Goal: Task Accomplishment & Management: Use online tool/utility

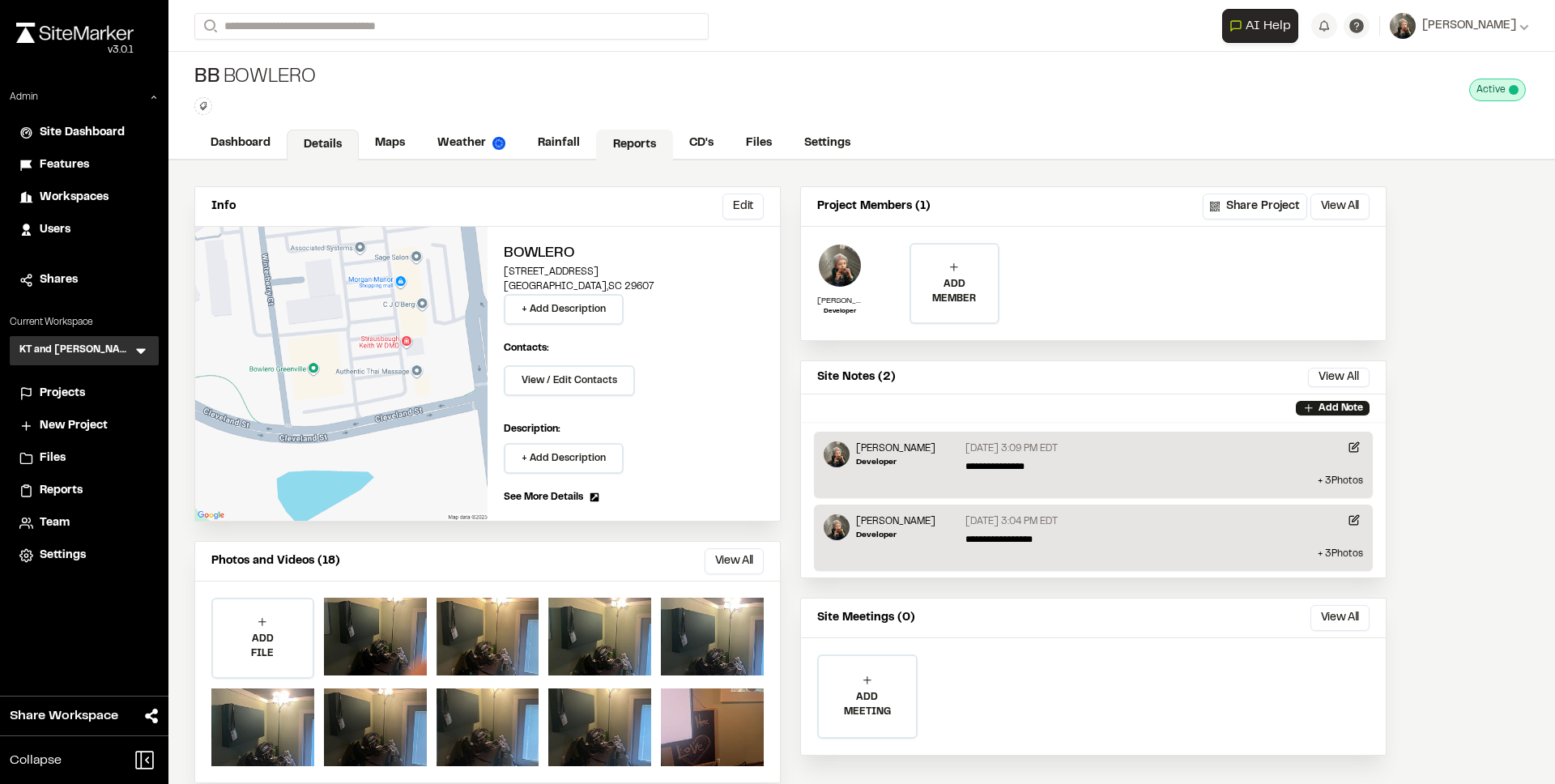
click at [617, 148] on link "Reports" at bounding box center [635, 145] width 77 height 31
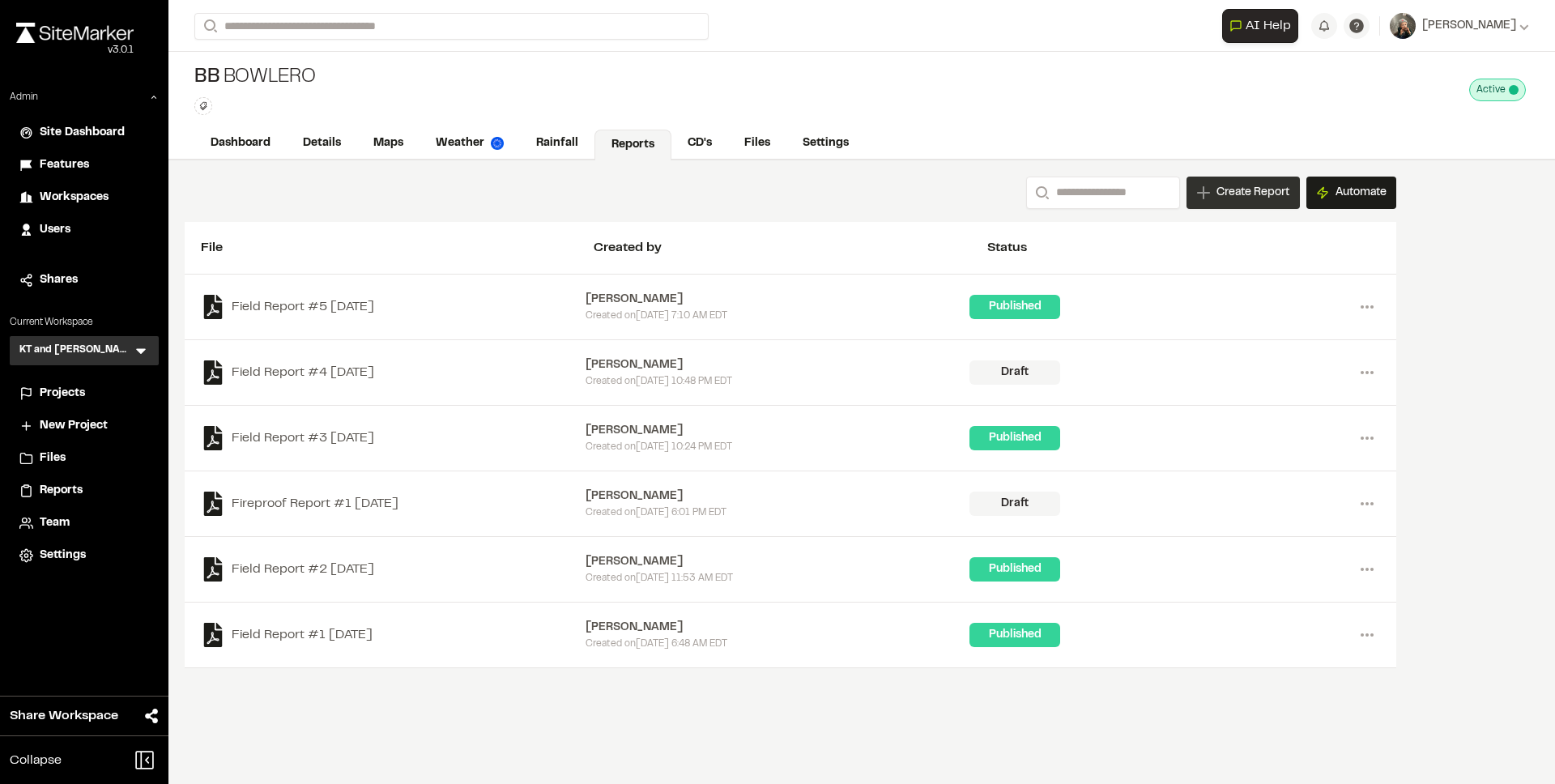
click at [1220, 193] on span "Create Report" at bounding box center [1253, 193] width 73 height 18
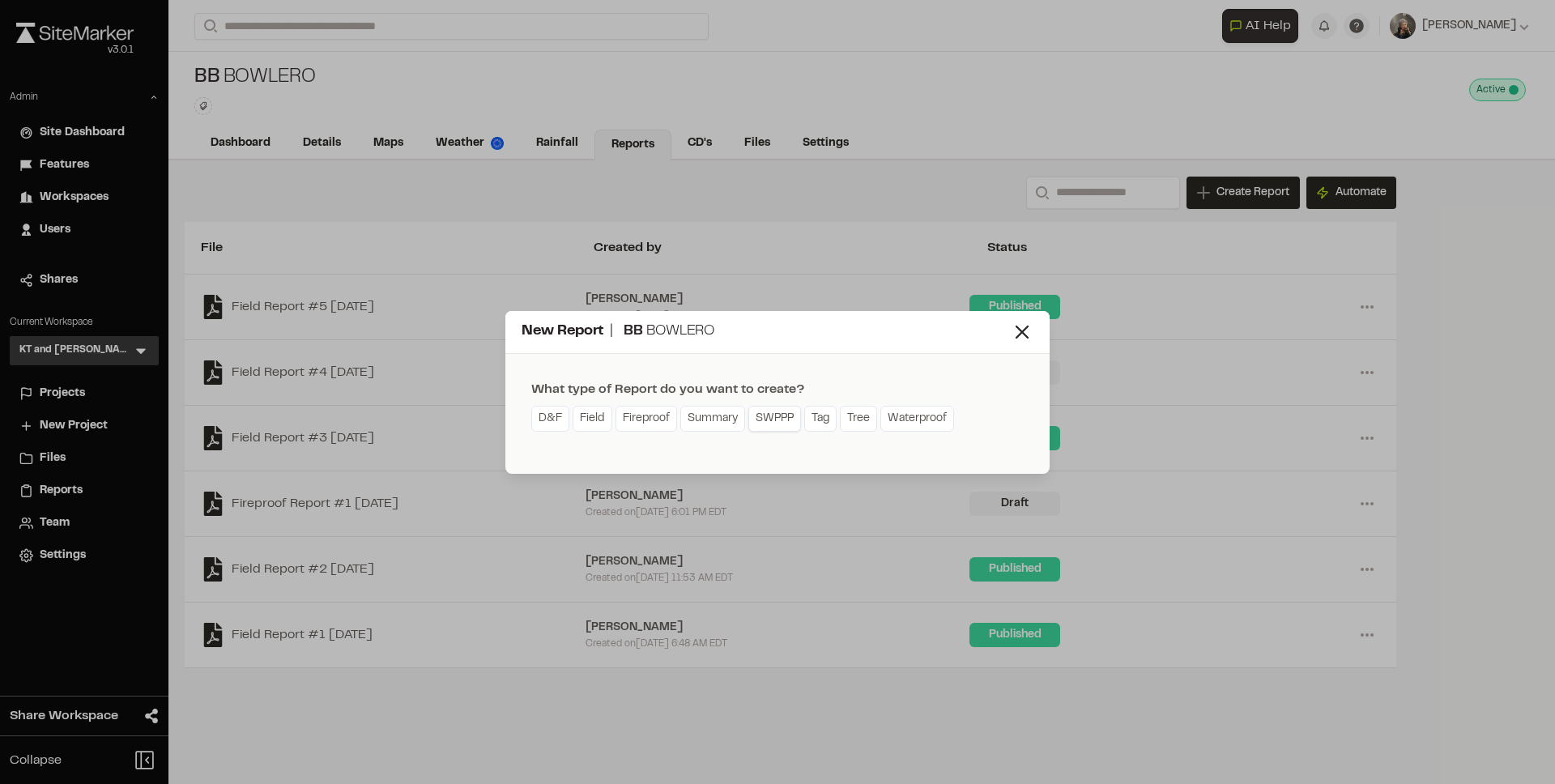
click at [772, 425] on link "SWPPP" at bounding box center [775, 419] width 53 height 26
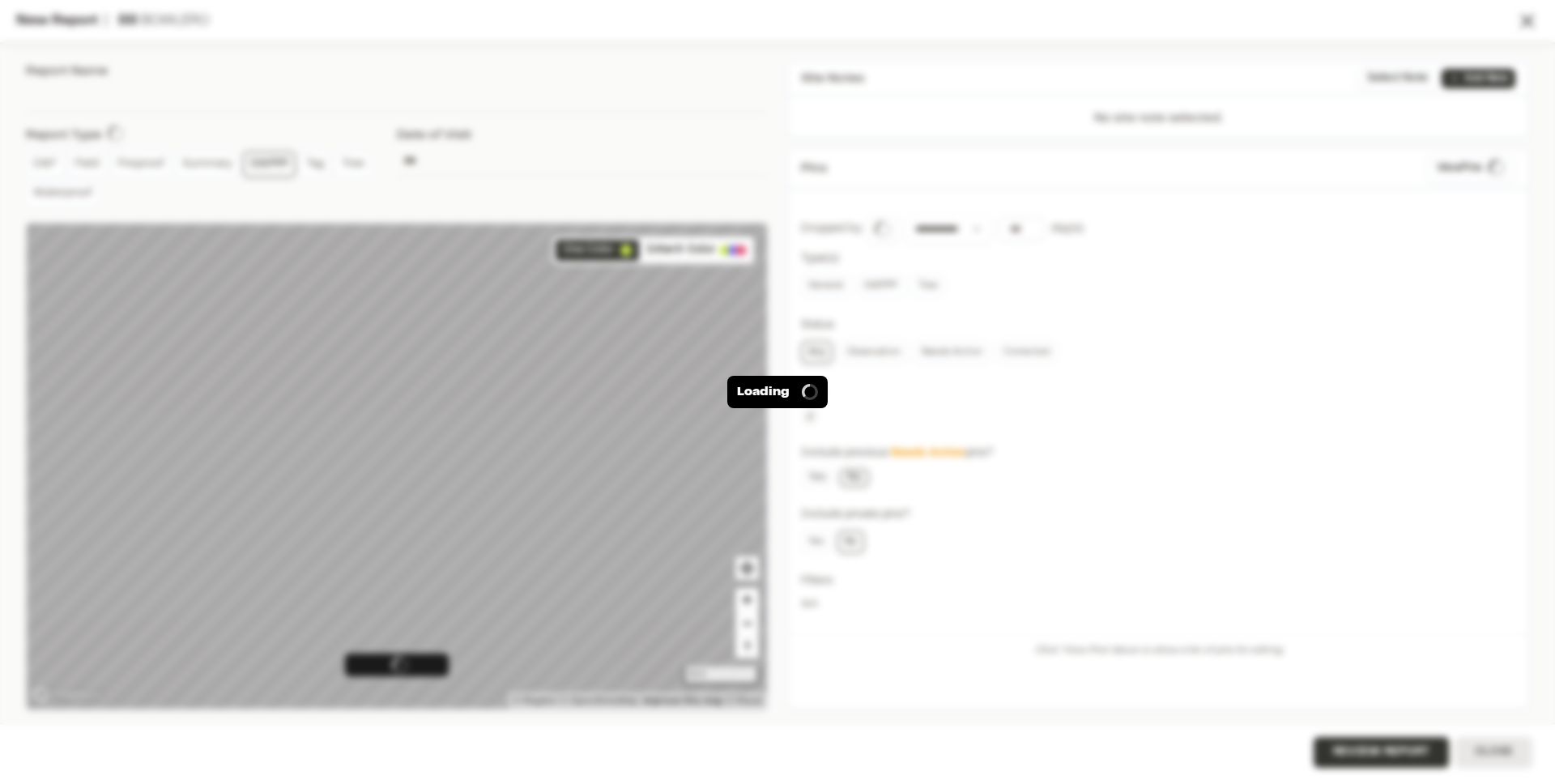
type input "**********"
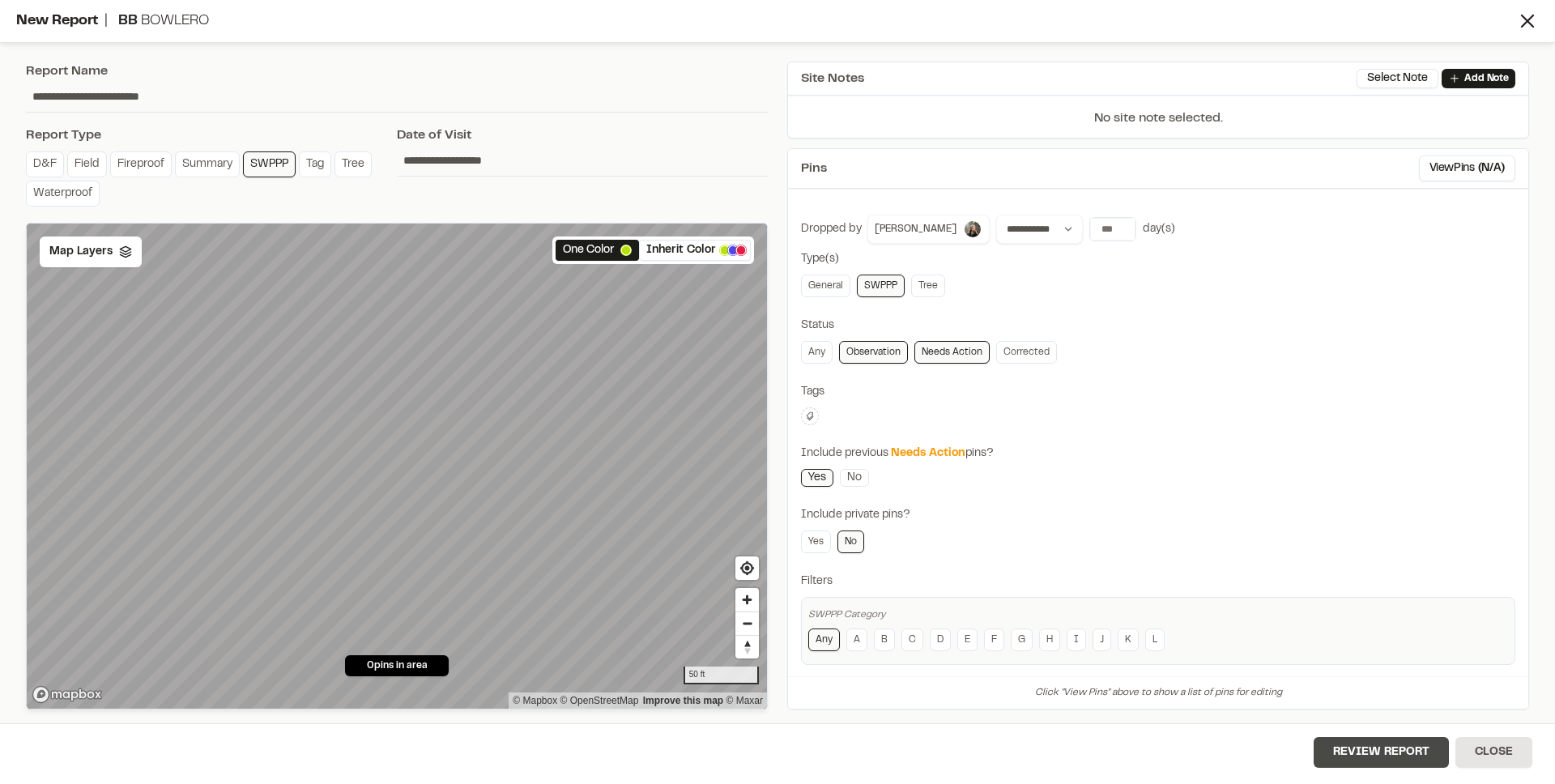
click at [1381, 756] on button "Review Report" at bounding box center [1381, 752] width 135 height 31
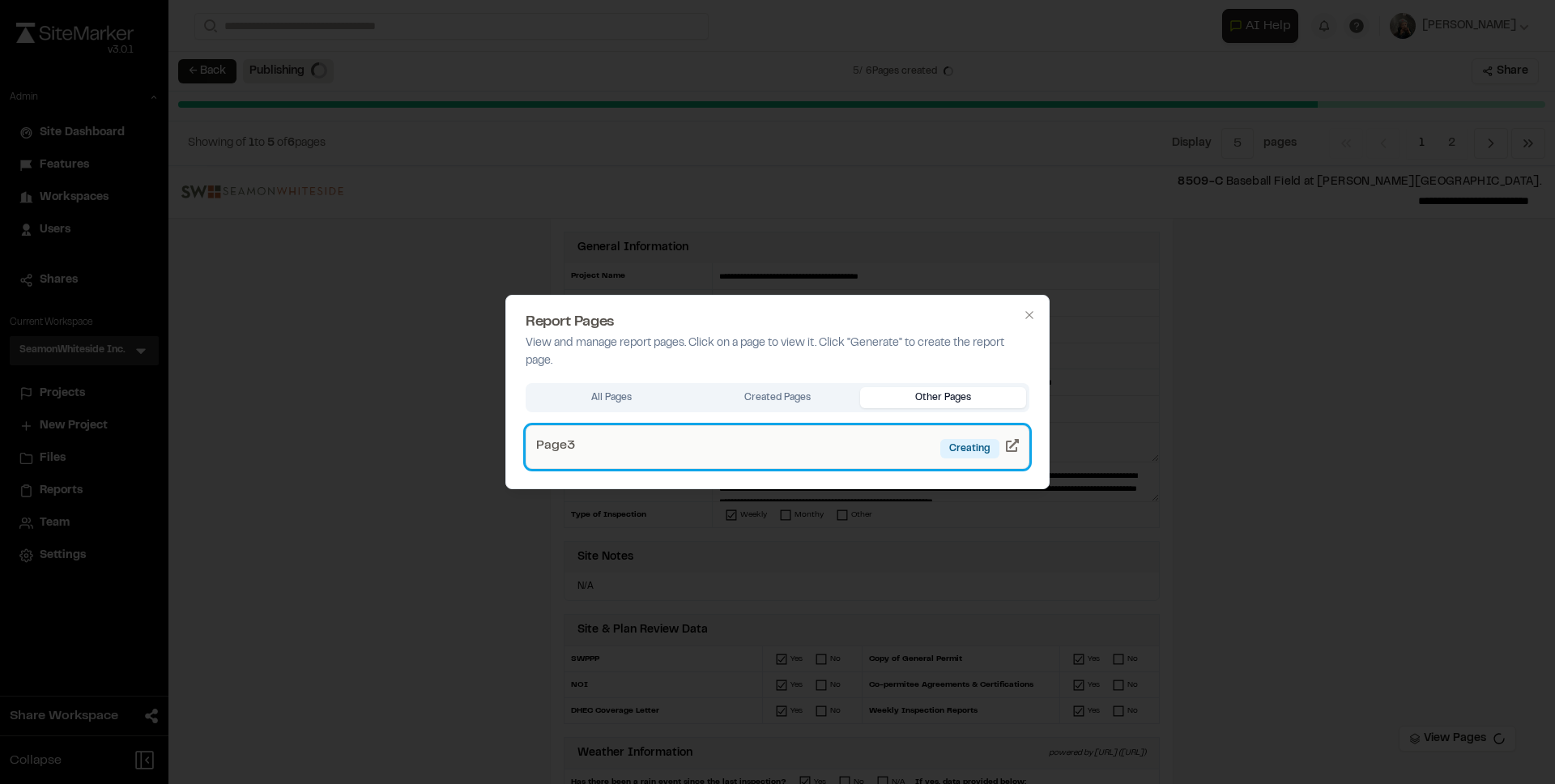
click at [851, 452] on link "Page 3 Creating" at bounding box center [778, 447] width 504 height 44
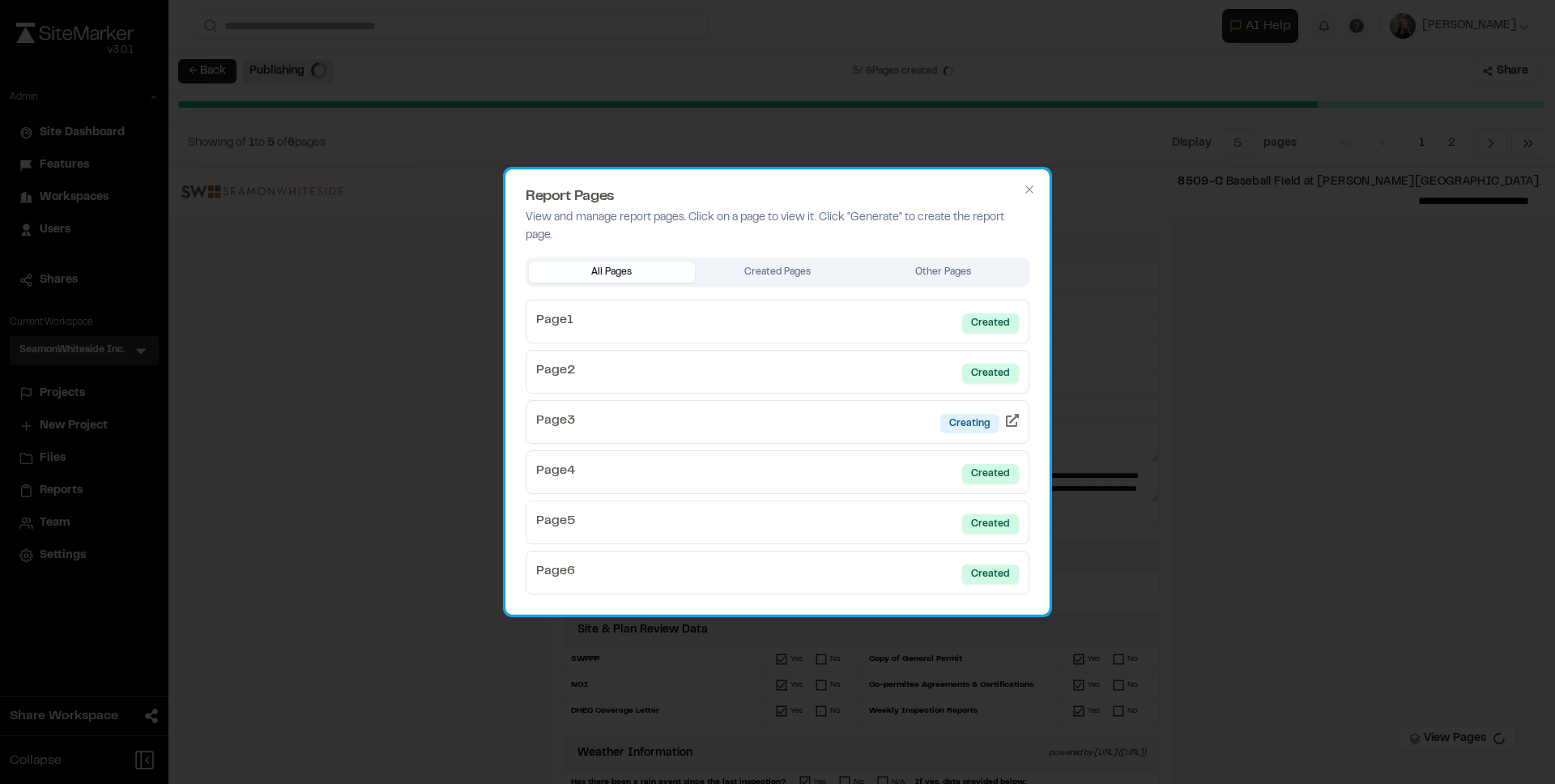
click at [1021, 186] on div "Report Pages View and manage report pages. Click on a page to view it. Click "G…" at bounding box center [778, 392] width 544 height 445
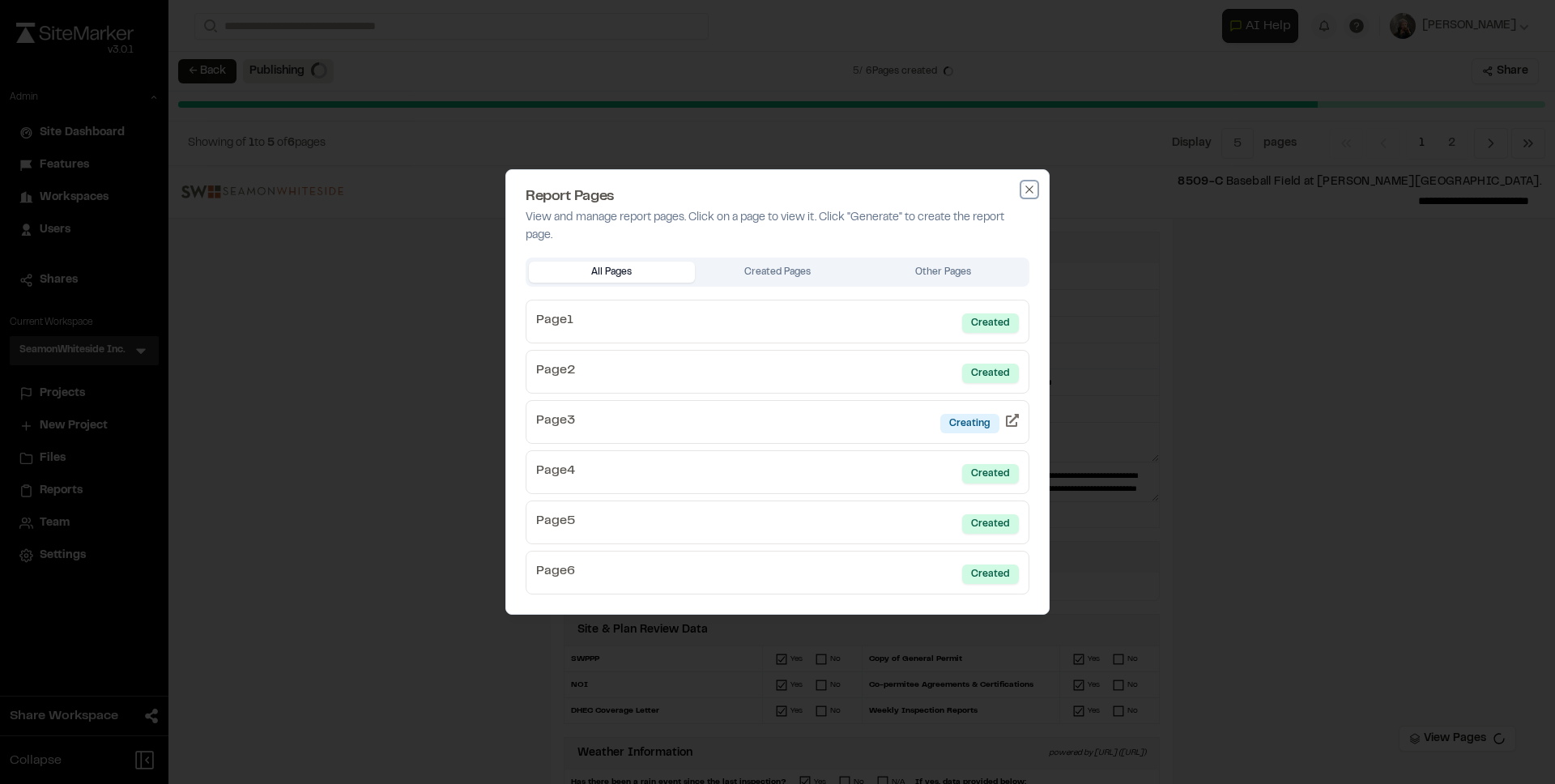
click at [1032, 183] on icon "button" at bounding box center [1029, 189] width 13 height 13
click at [1030, 186] on icon "button" at bounding box center [1029, 189] width 13 height 13
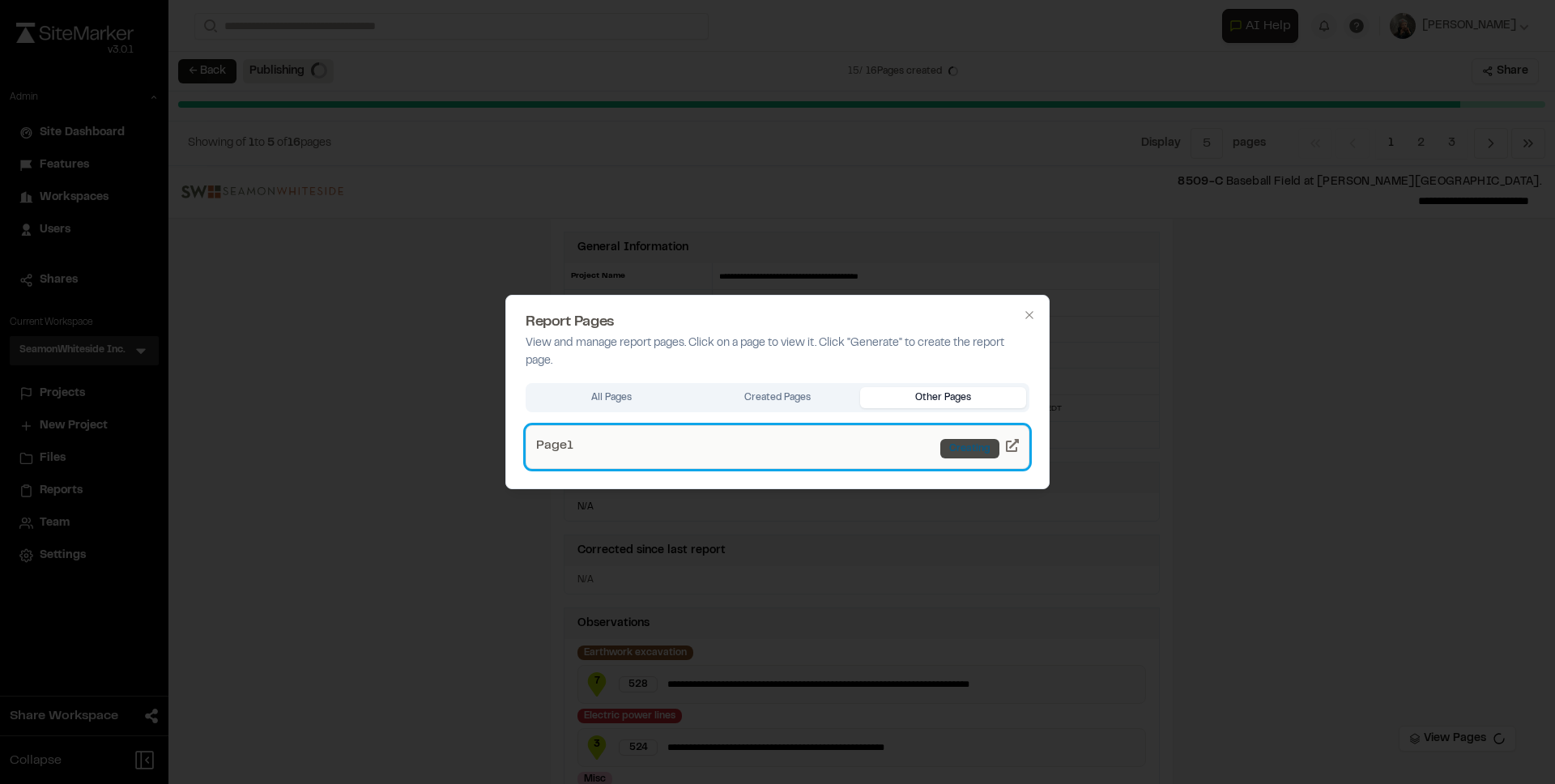
click at [960, 452] on div "Creating" at bounding box center [969, 448] width 59 height 19
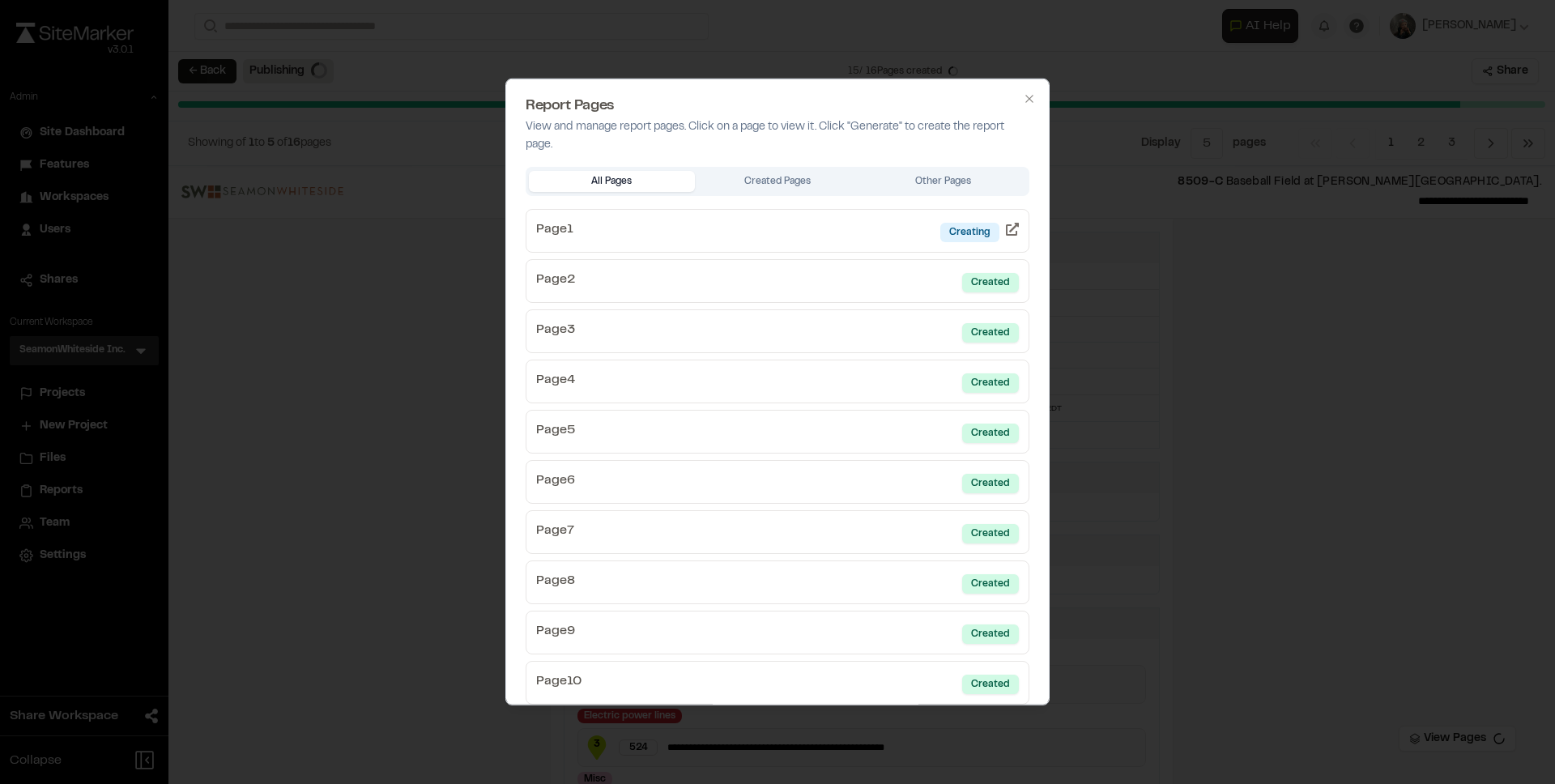
click at [1224, 266] on div at bounding box center [777, 392] width 1555 height 784
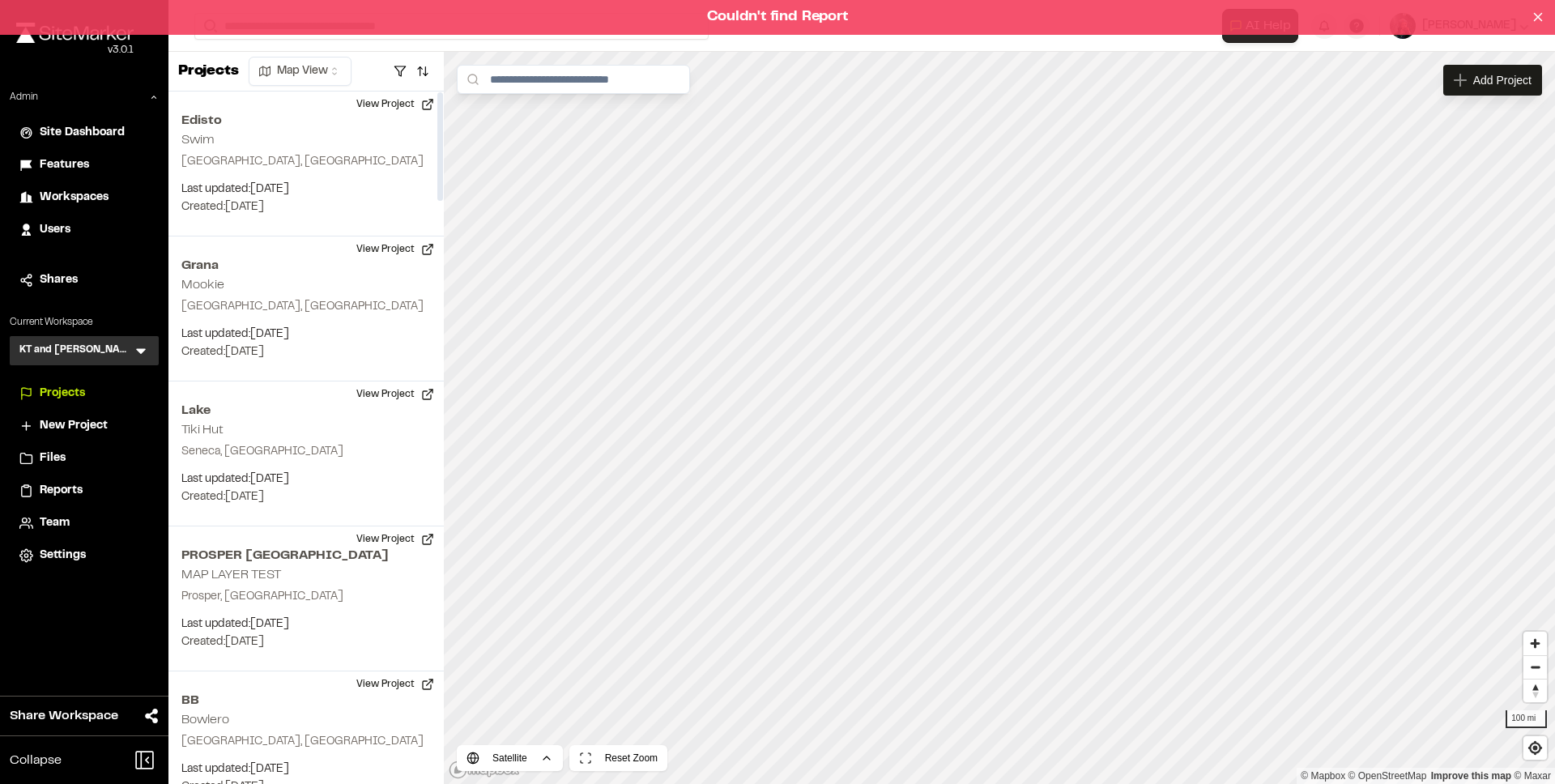
click at [760, 10] on div "Couldn't find Report" at bounding box center [777, 17] width 1555 height 34
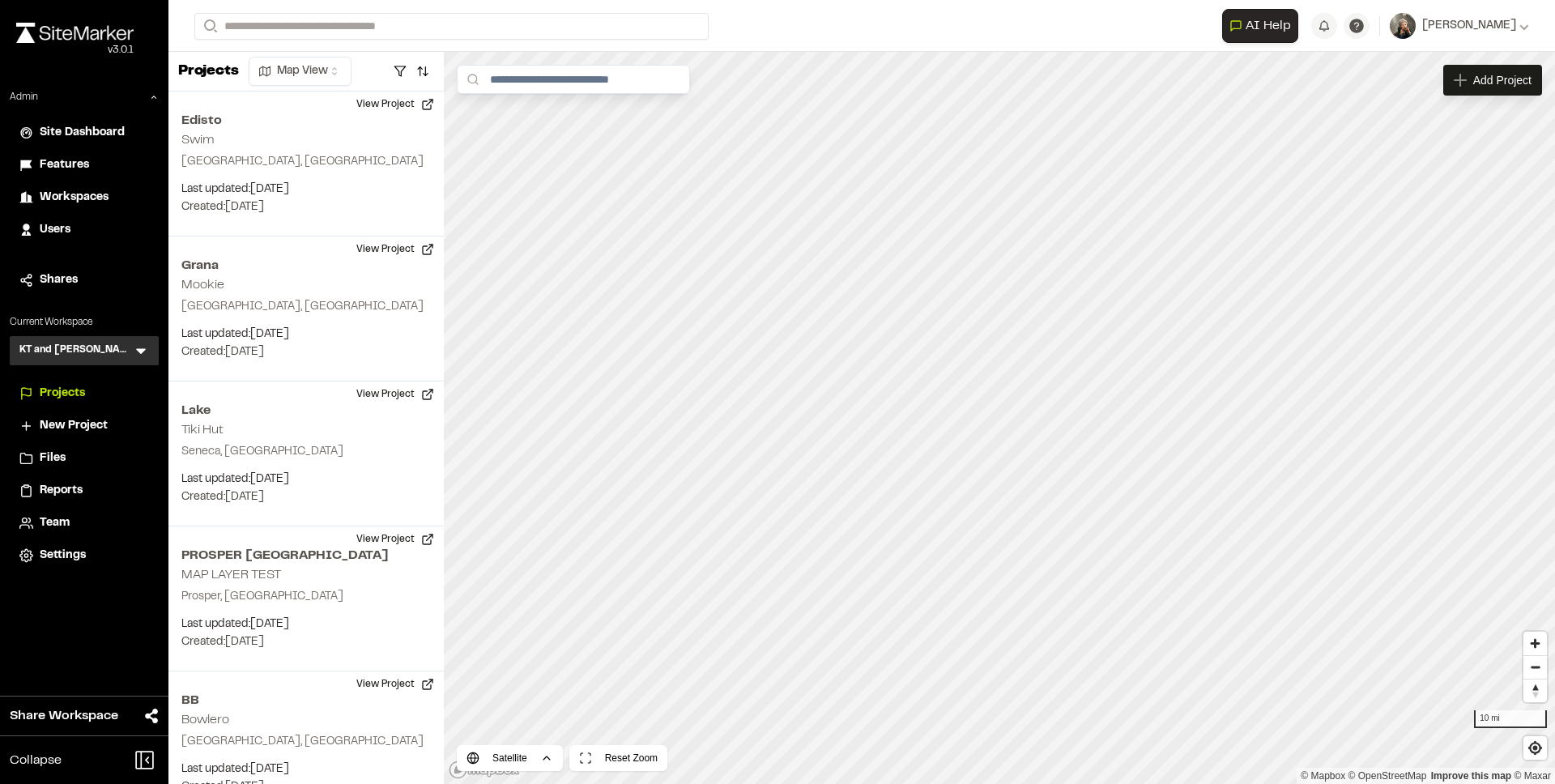
scroll to position [1335, 0]
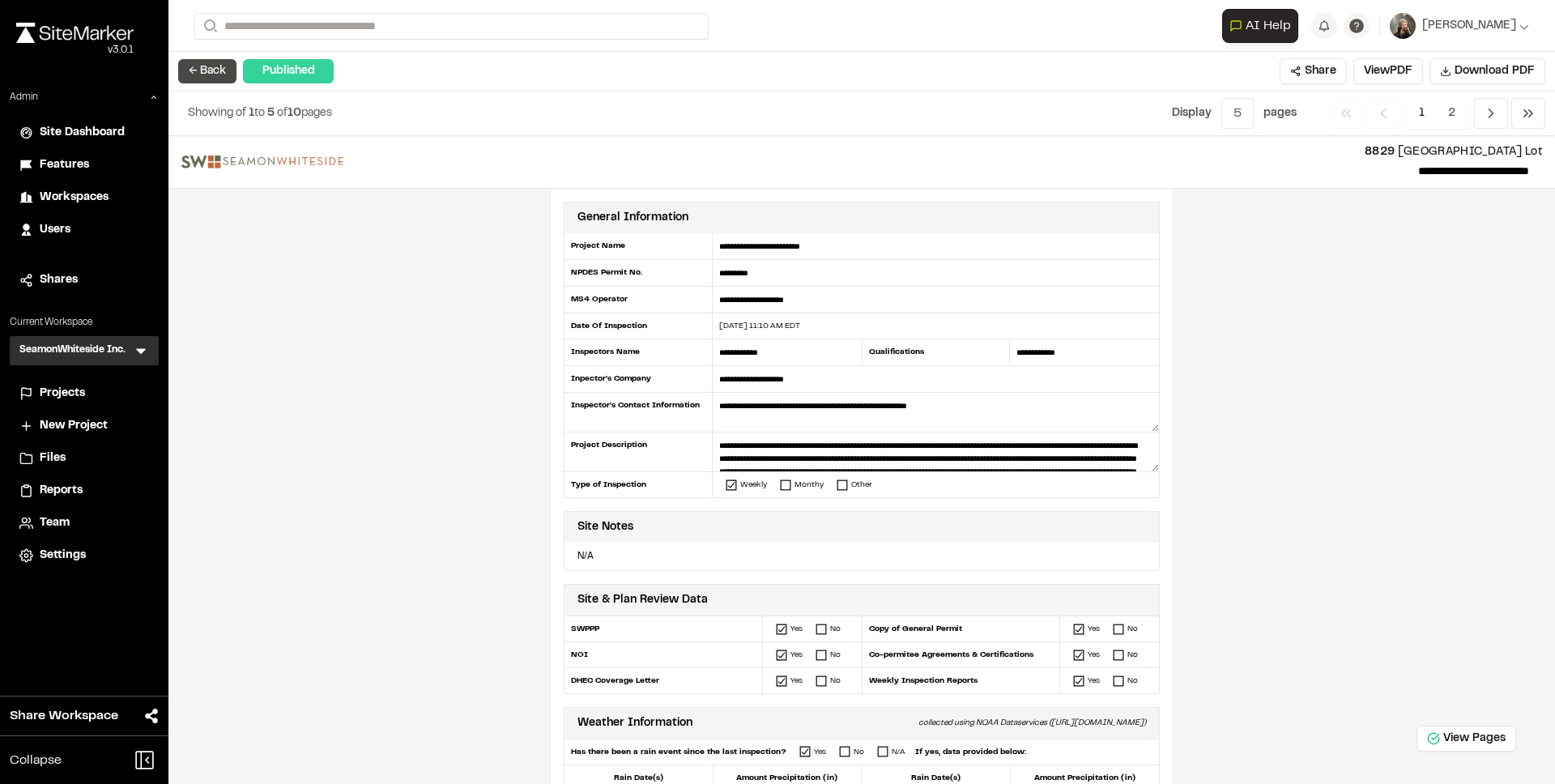
click at [209, 69] on button "← Back" at bounding box center [208, 71] width 58 height 24
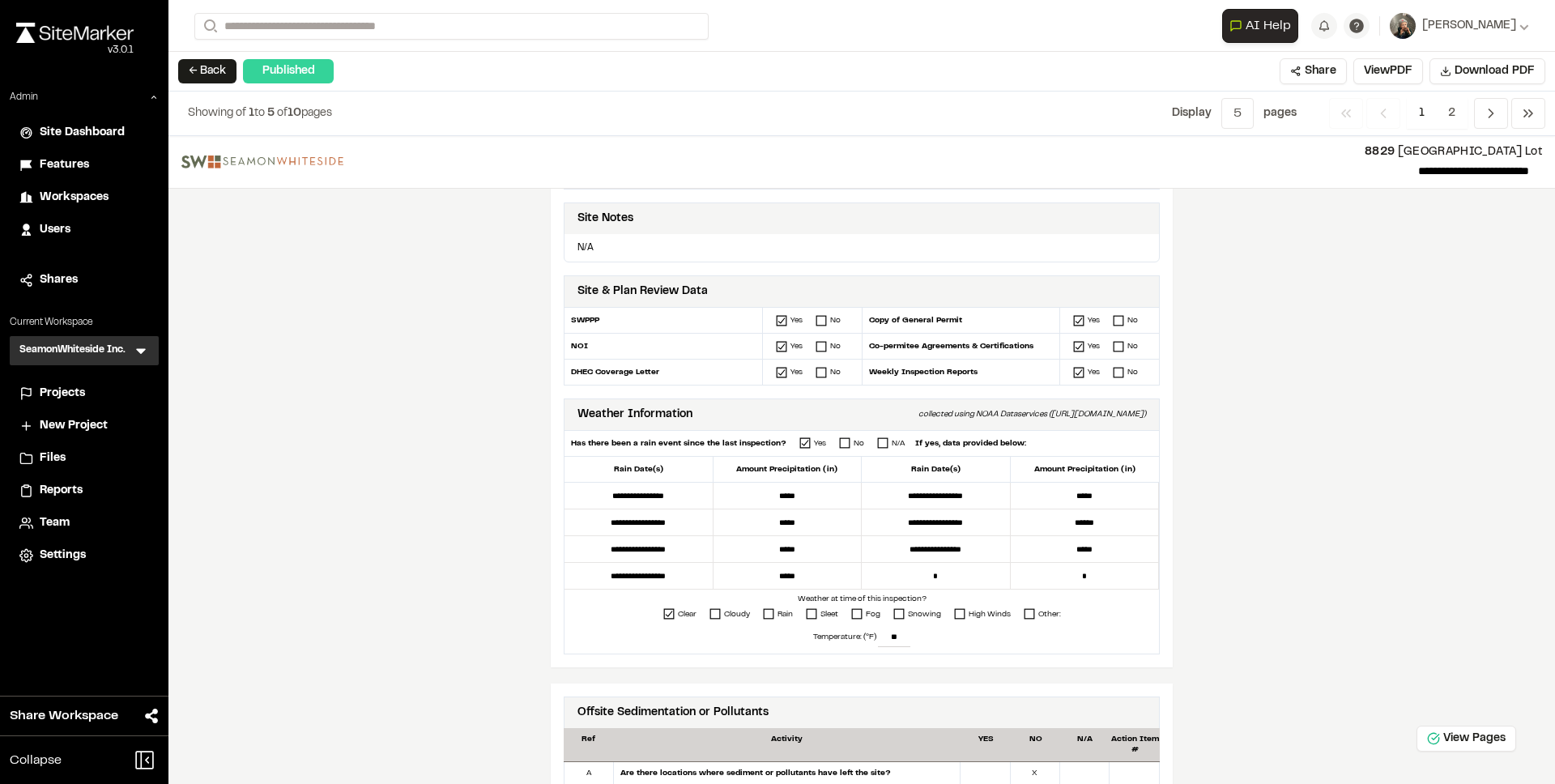
scroll to position [311, 0]
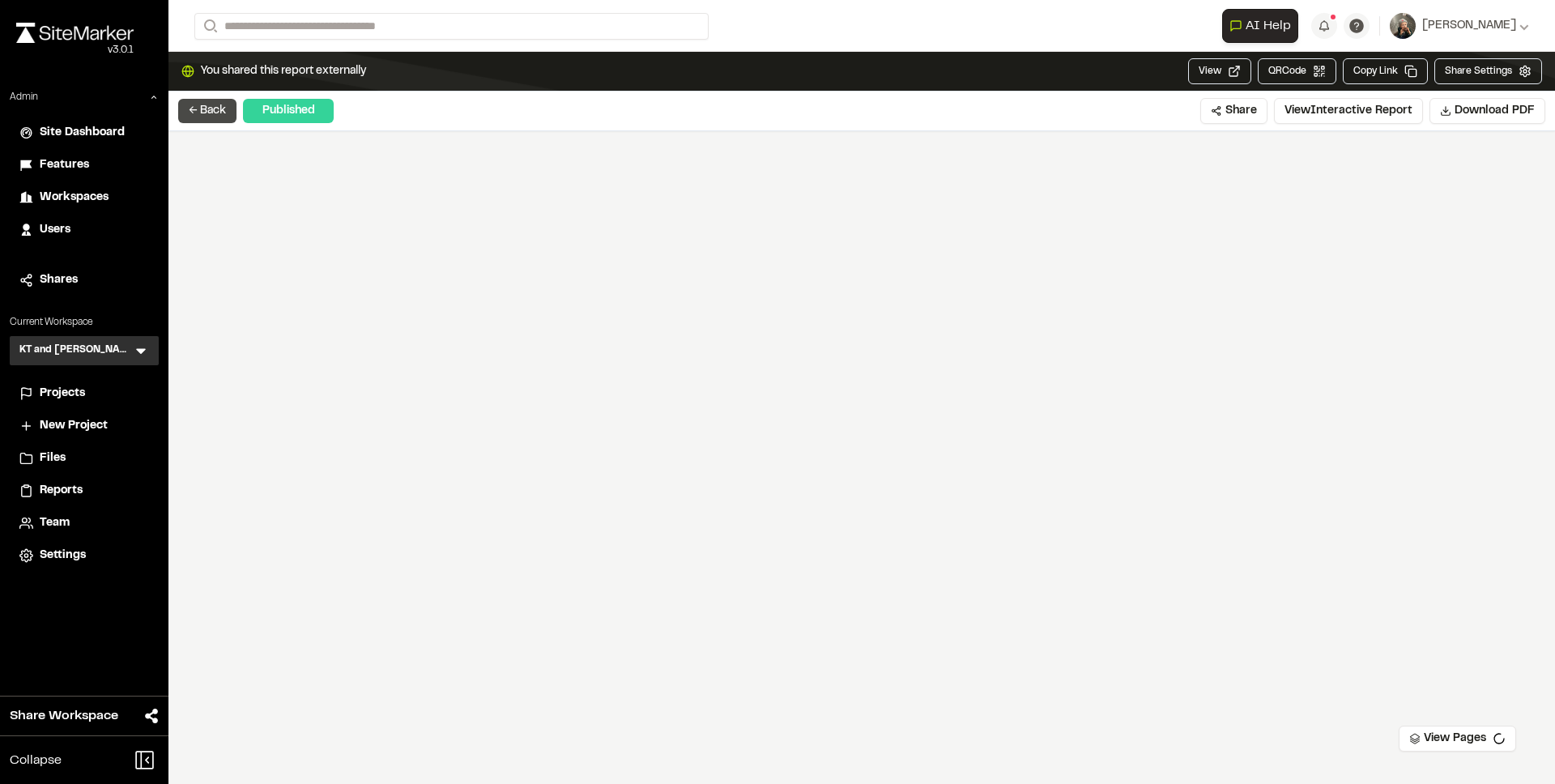
click at [209, 106] on button "← Back" at bounding box center [208, 111] width 58 height 24
click at [73, 396] on span "Projects" at bounding box center [63, 393] width 45 height 18
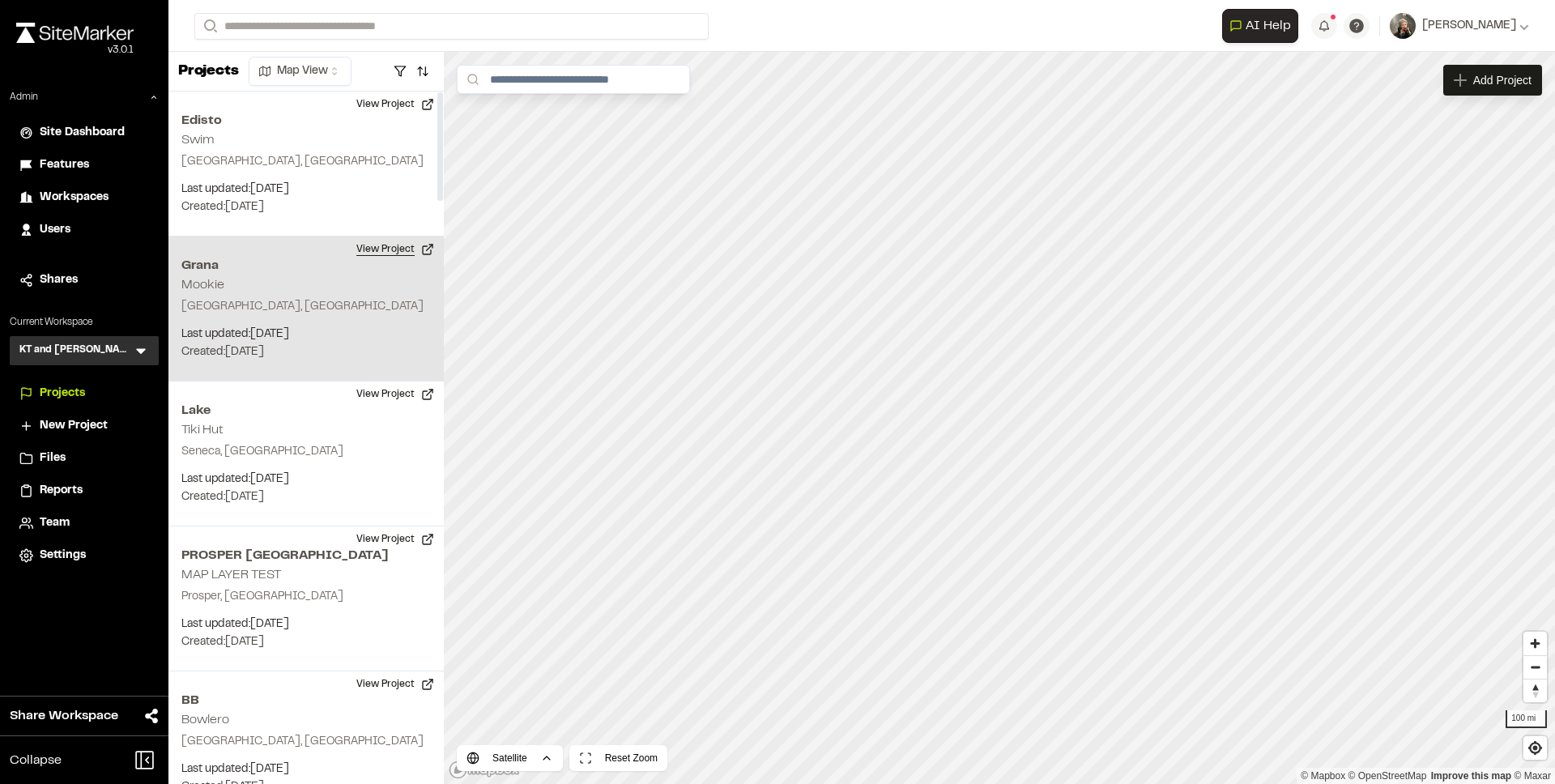
click at [380, 247] on button "View Project" at bounding box center [394, 249] width 97 height 26
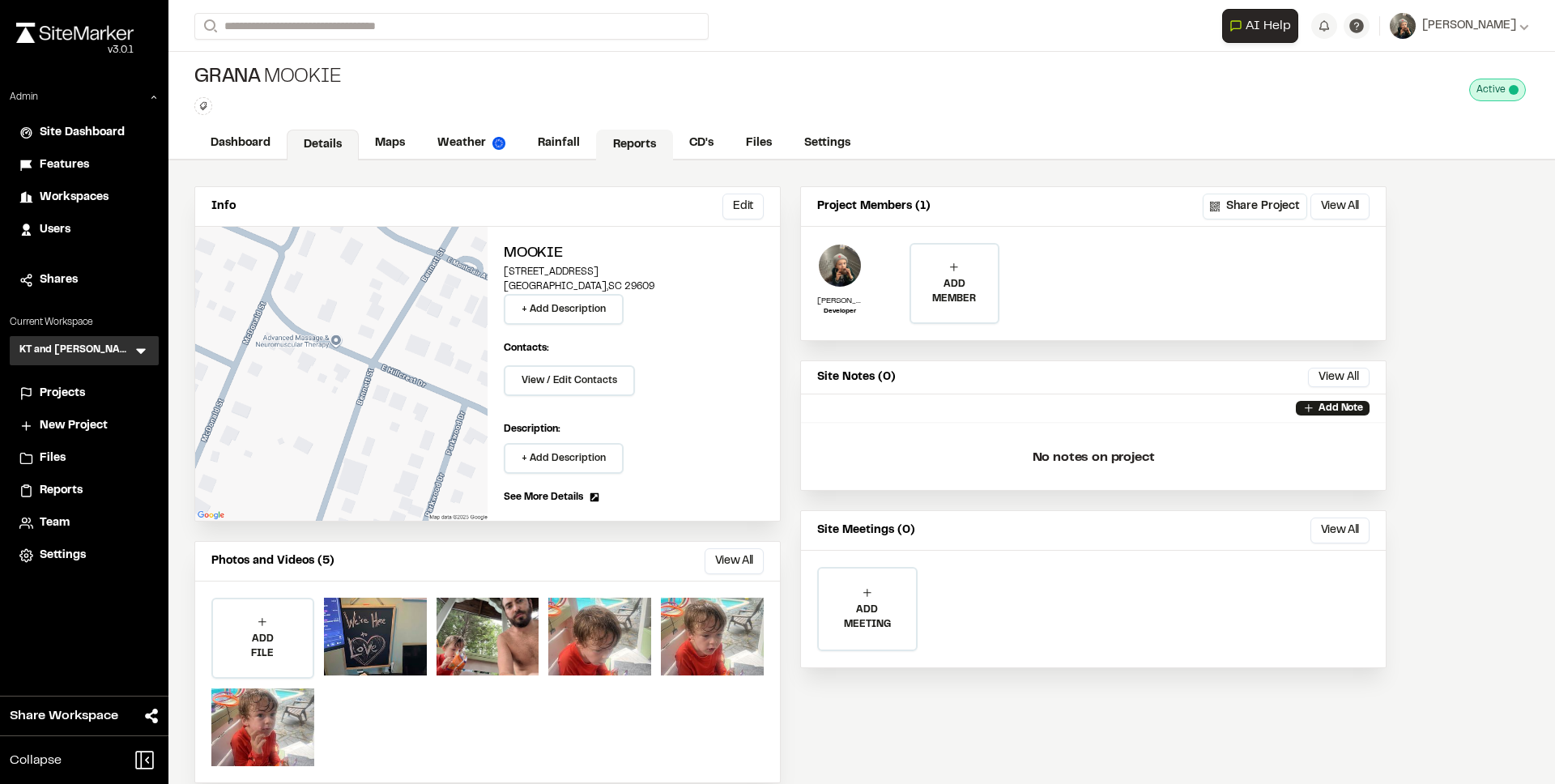
click at [637, 142] on link "Reports" at bounding box center [635, 145] width 77 height 31
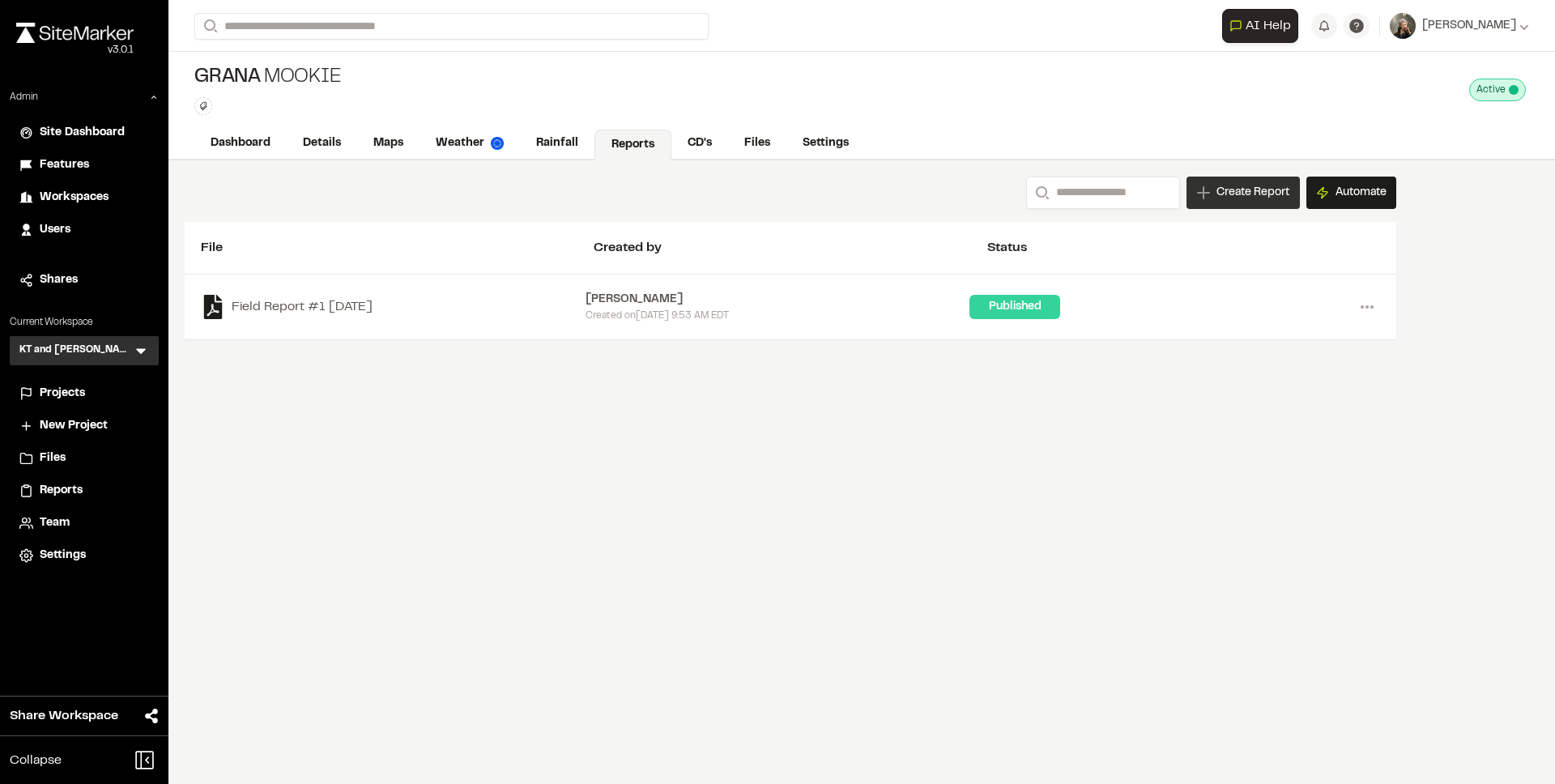
click at [1239, 201] on span "Create Report" at bounding box center [1253, 193] width 73 height 18
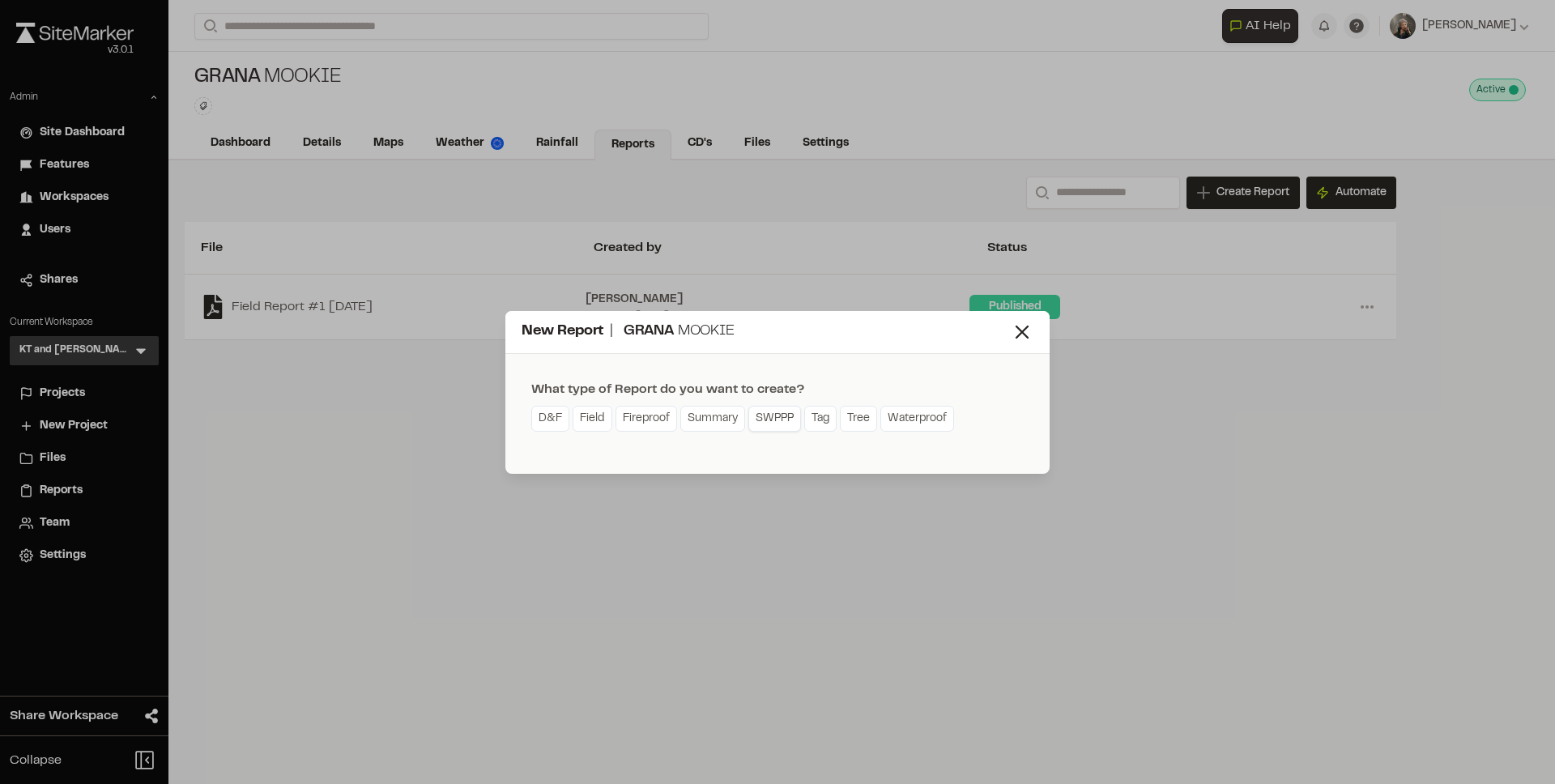
click at [767, 408] on link "SWPPP" at bounding box center [775, 419] width 53 height 26
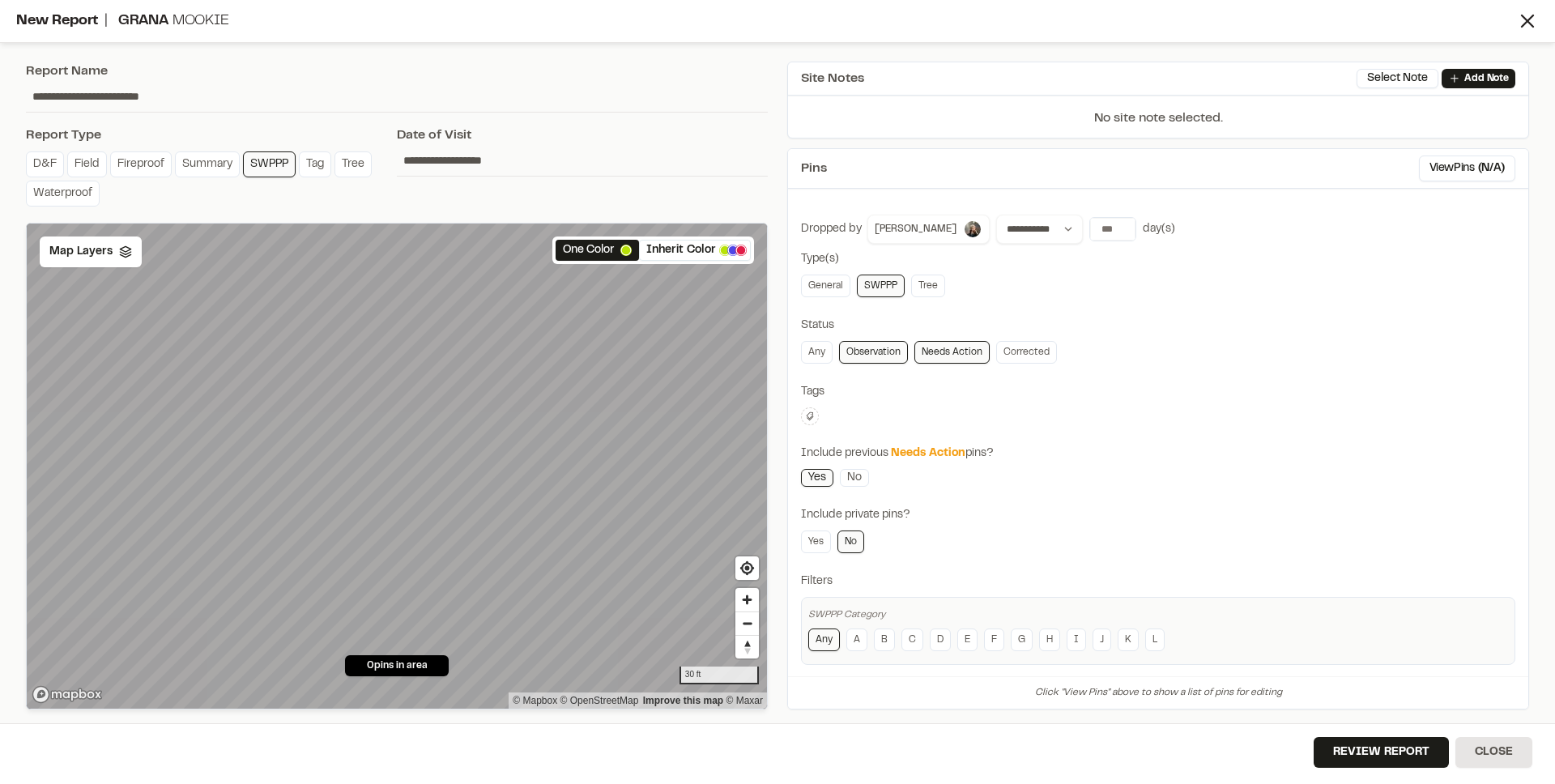
click at [432, 154] on input "**********" at bounding box center [582, 160] width 371 height 31
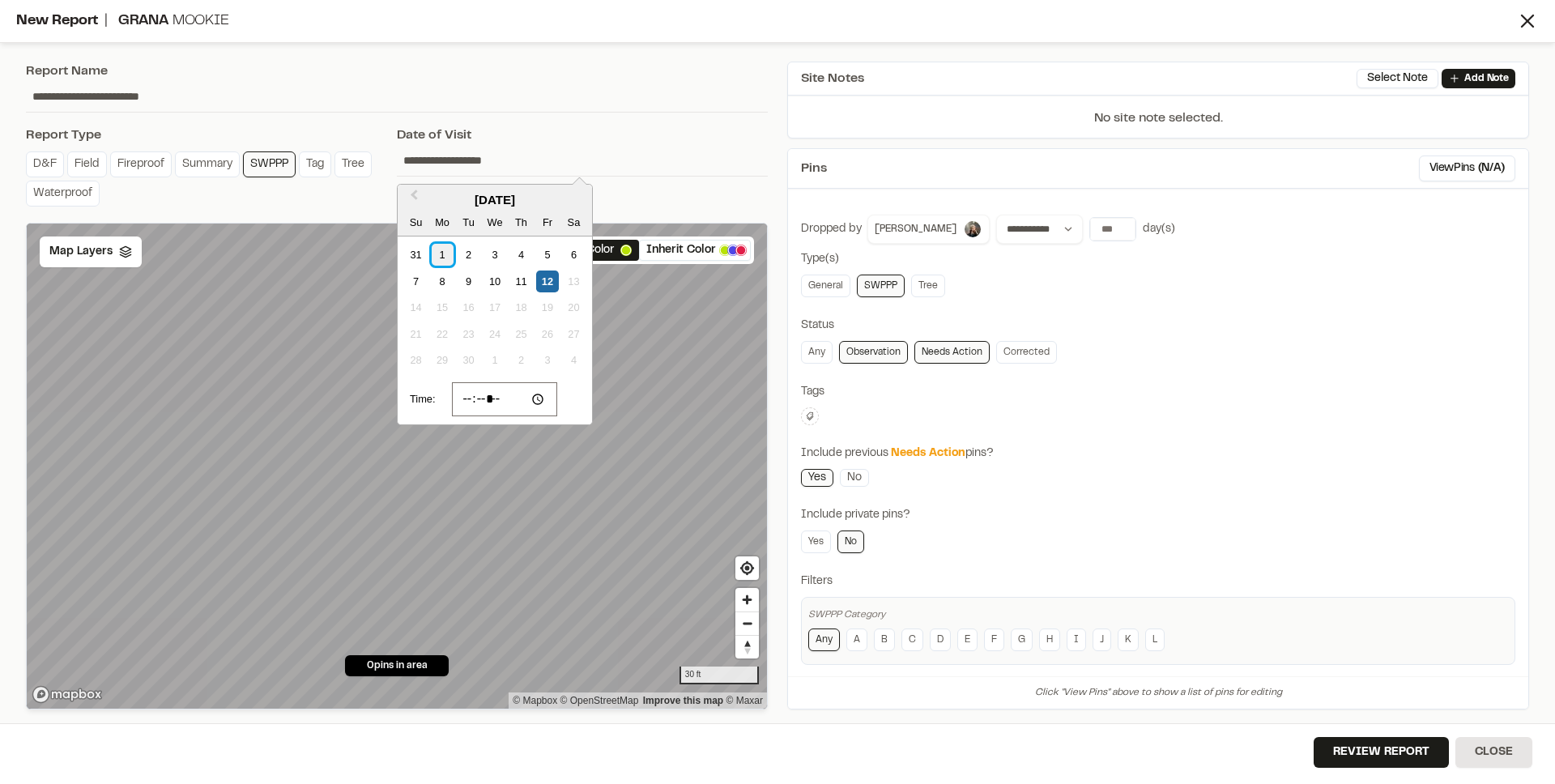
click at [443, 258] on div "1" at bounding box center [442, 255] width 22 height 22
type input "**********"
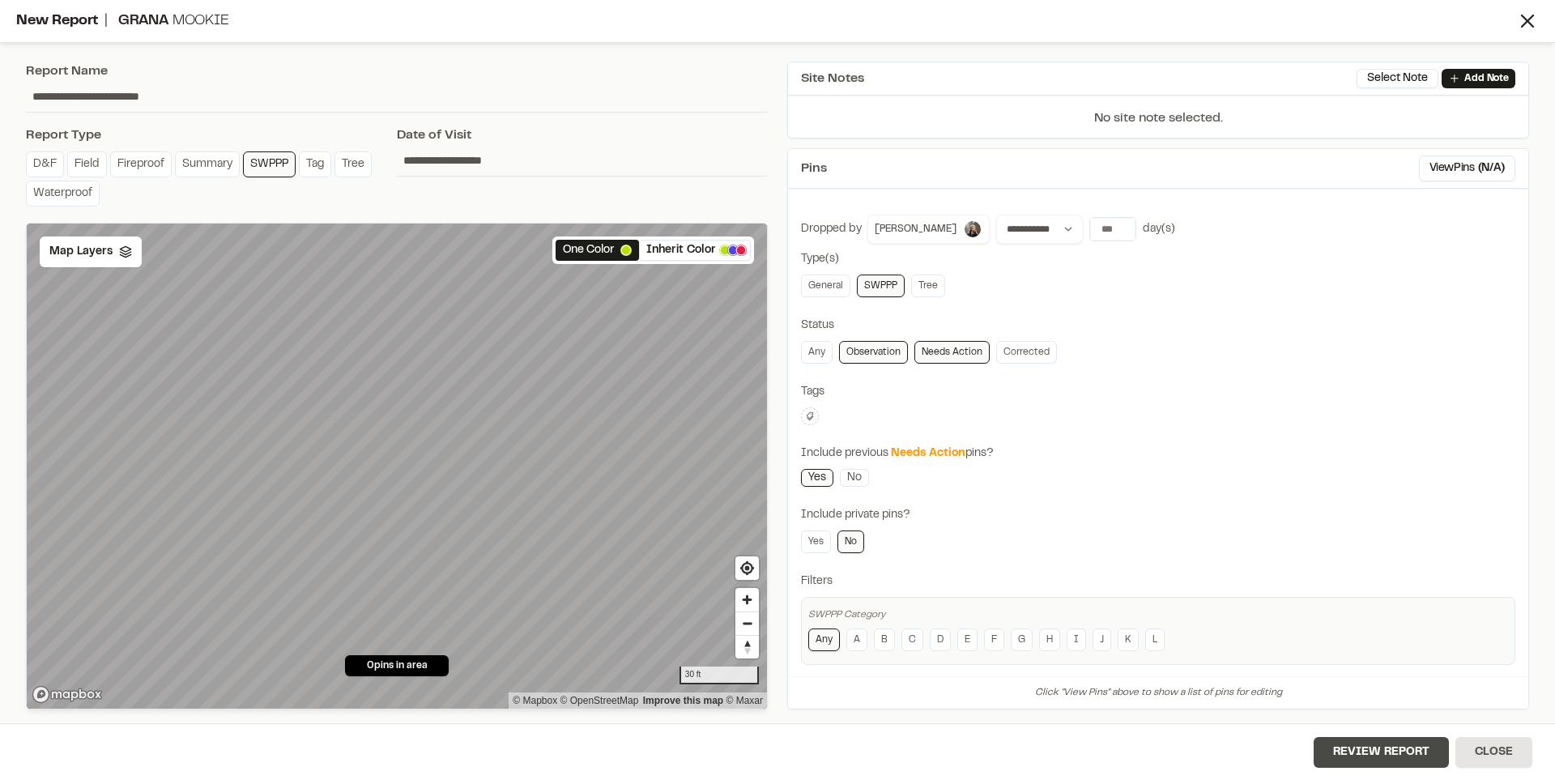
click at [1354, 743] on button "Review Report" at bounding box center [1381, 752] width 135 height 31
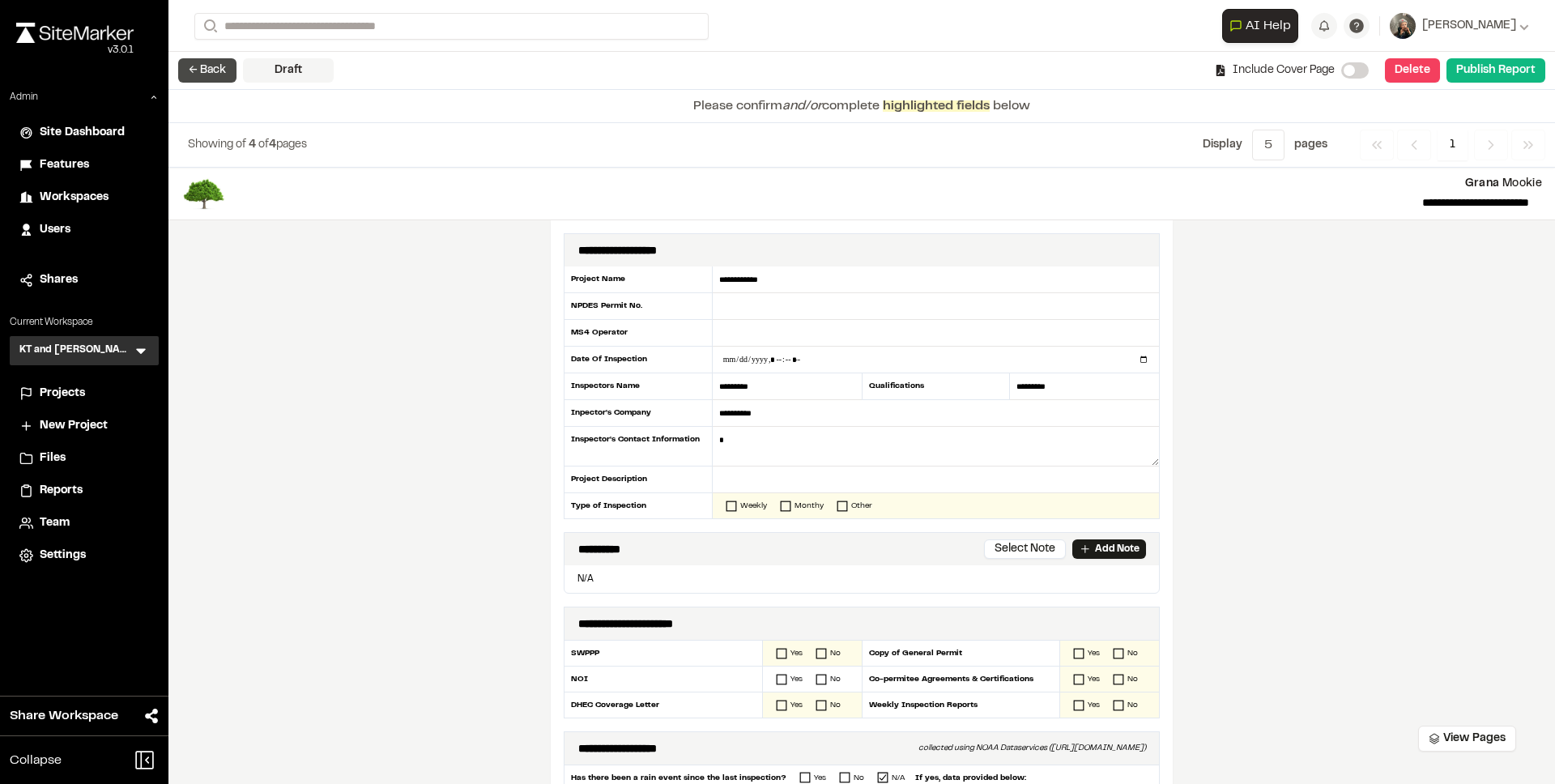
click at [197, 66] on button "← Back" at bounding box center [208, 70] width 58 height 24
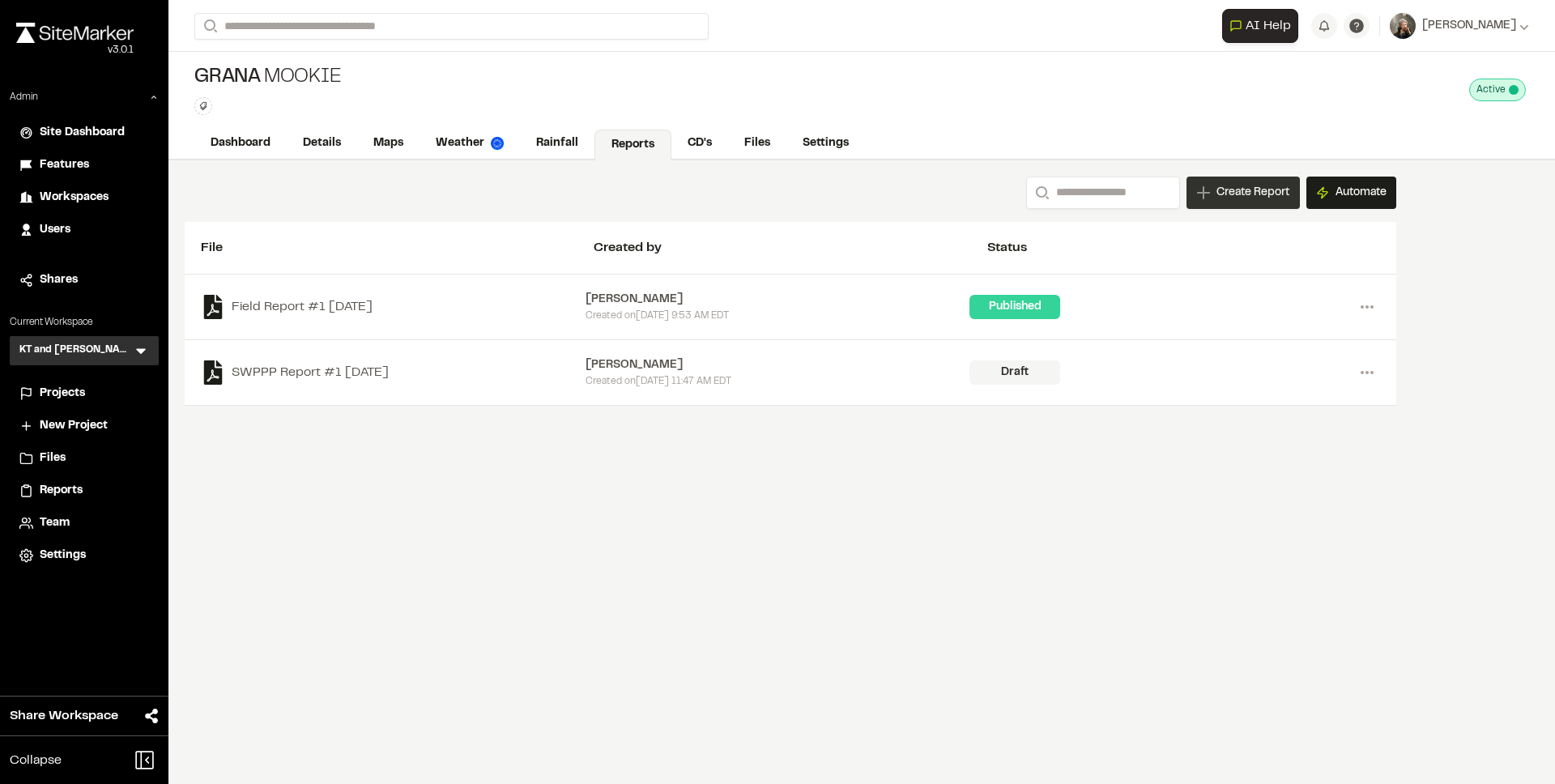
click at [1212, 186] on div "Create Report" at bounding box center [1243, 193] width 113 height 33
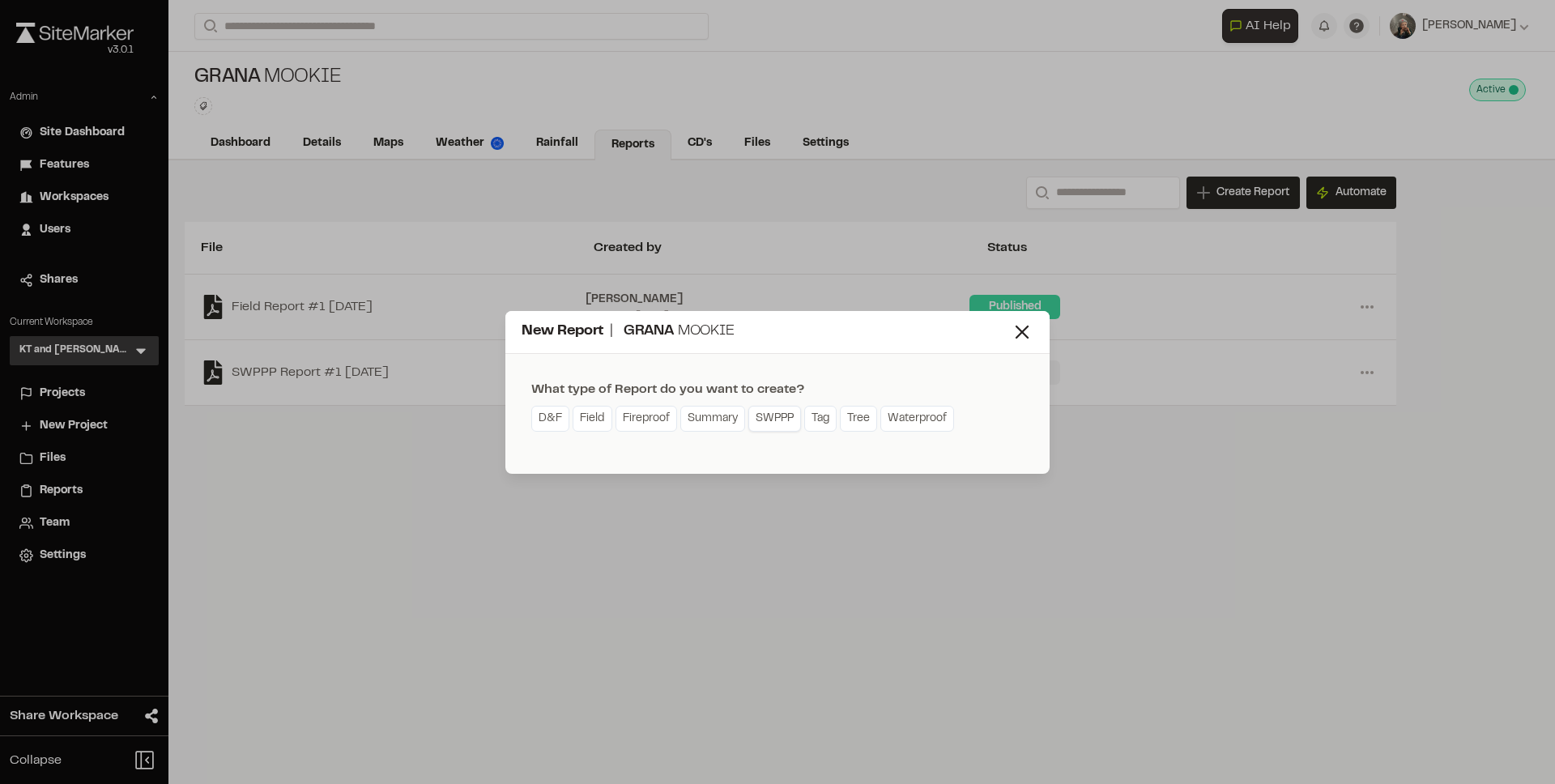
click at [779, 421] on link "SWPPP" at bounding box center [775, 419] width 53 height 26
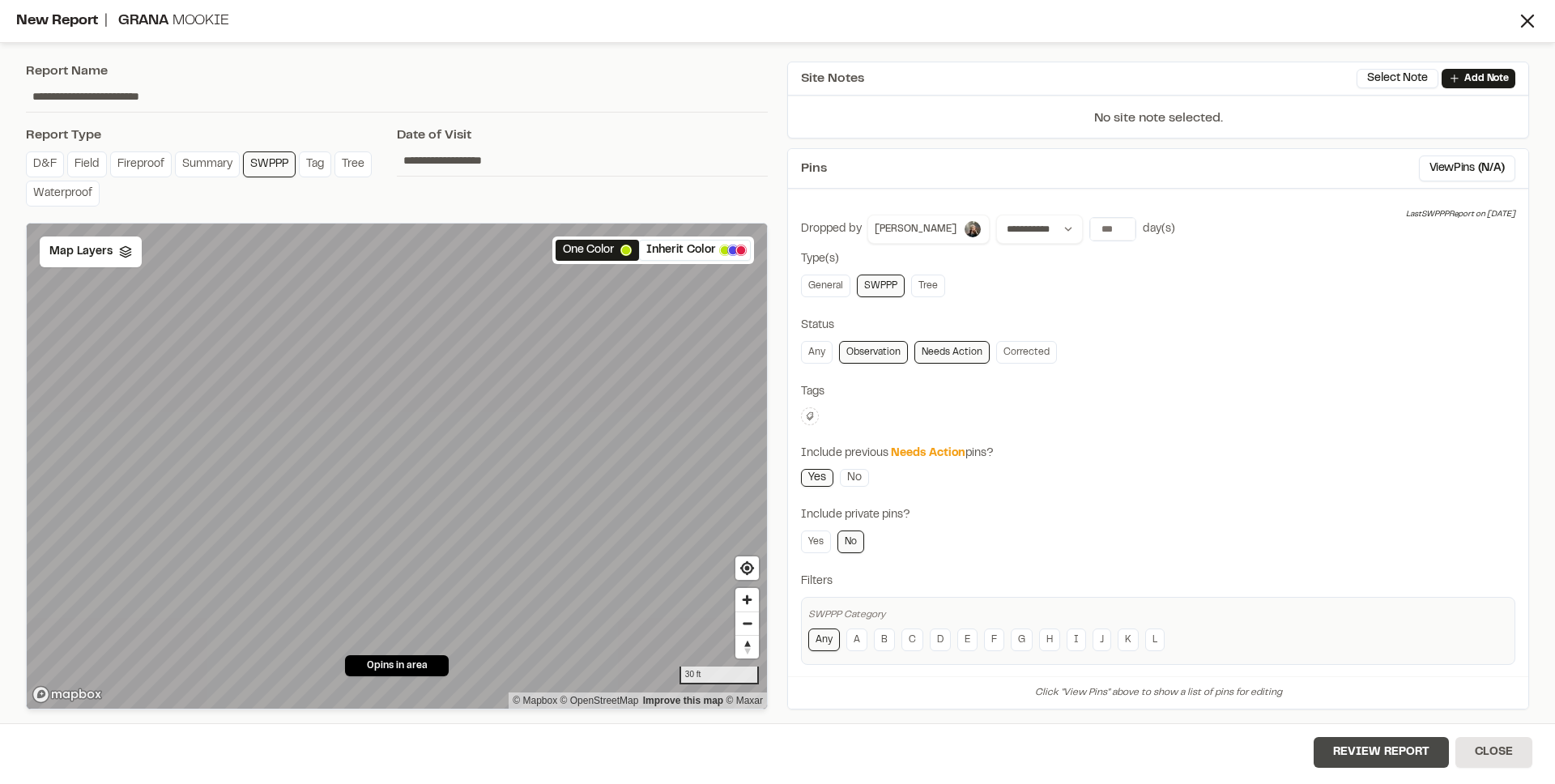
click at [1384, 756] on button "Review Report" at bounding box center [1381, 752] width 135 height 31
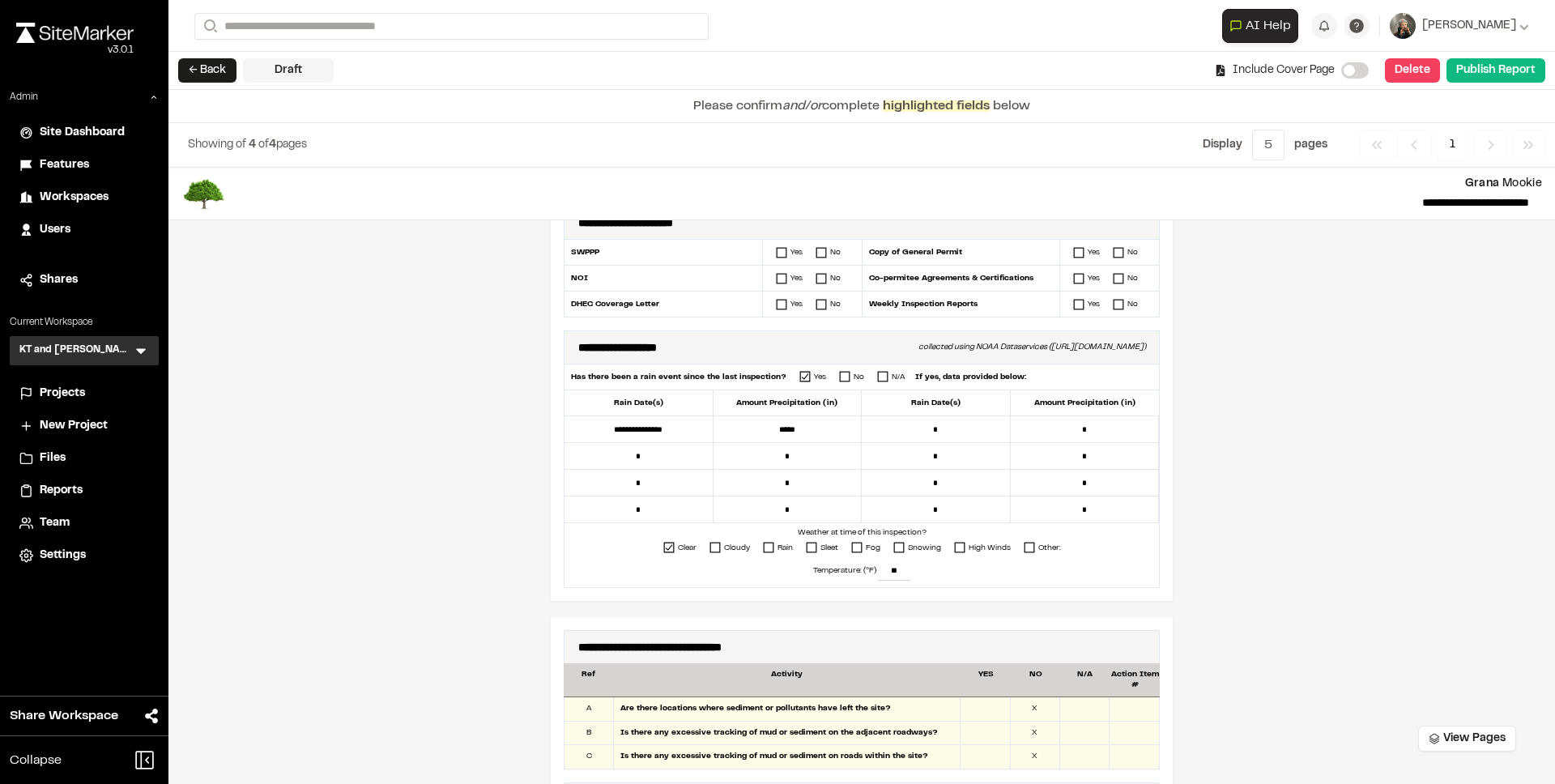
scroll to position [404, 0]
